Goal: Information Seeking & Learning: Learn about a topic

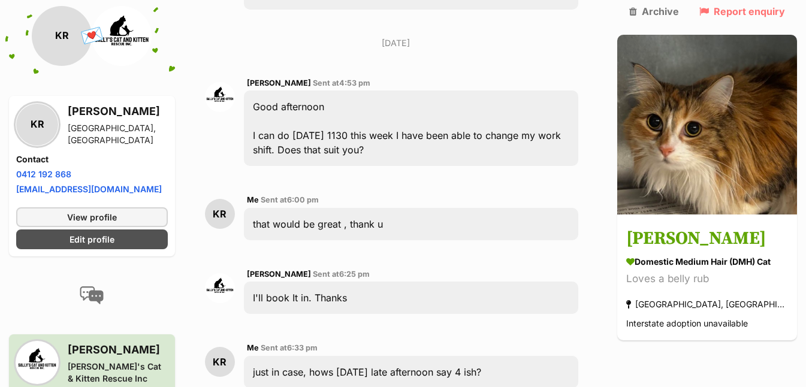
scroll to position [1286, 0]
click at [721, 87] on img at bounding box center [707, 125] width 180 height 180
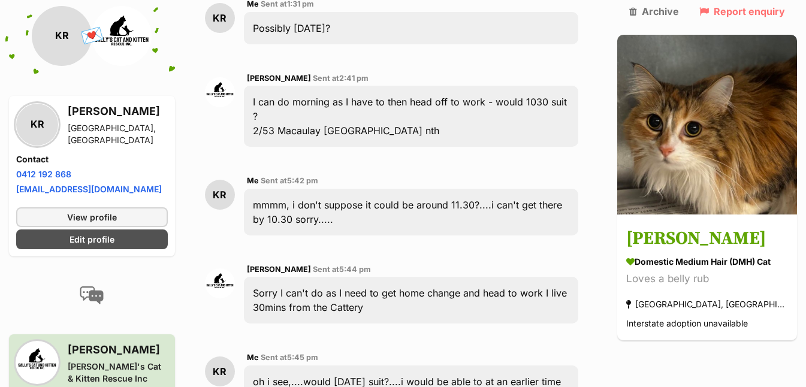
scroll to position [714, 0]
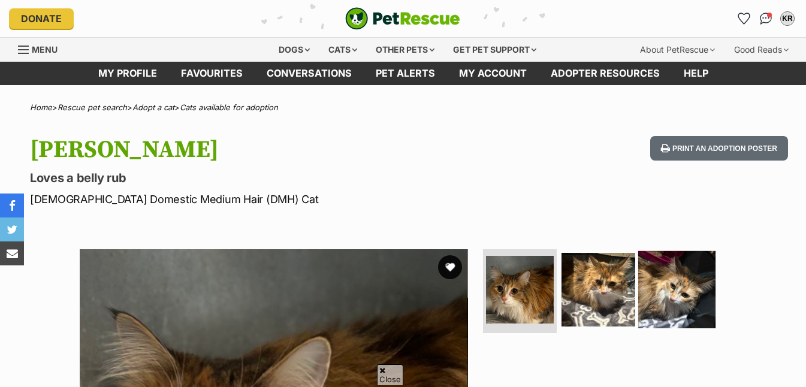
click at [687, 251] on img at bounding box center [676, 289] width 77 height 77
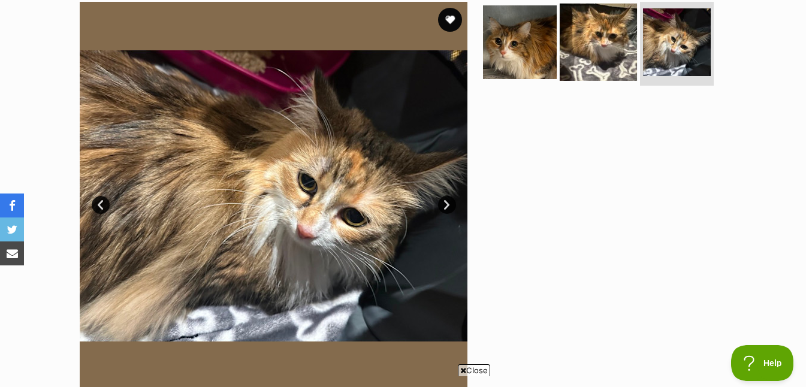
click at [609, 29] on img at bounding box center [598, 42] width 77 height 77
